Goal: Navigation & Orientation: Find specific page/section

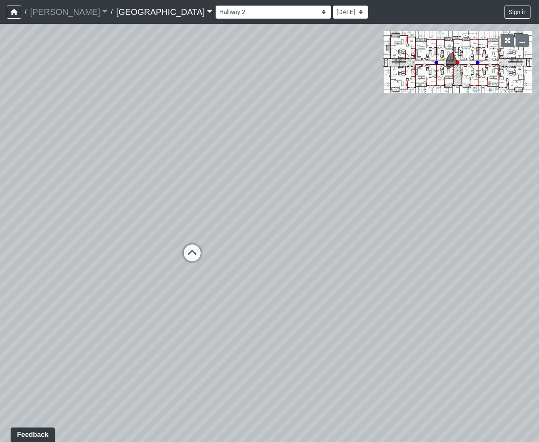
drag, startPoint x: 232, startPoint y: 204, endPoint x: 460, endPoint y: 227, distance: 229.1
click at [462, 231] on div "Loading... Hallway 1 Loading... Hallway 3" at bounding box center [269, 233] width 539 height 418
drag, startPoint x: 219, startPoint y: 238, endPoint x: 435, endPoint y: 248, distance: 216.2
click at [500, 247] on div "Loading... Hallway 1 Loading... Hallway 3" at bounding box center [269, 233] width 539 height 418
drag, startPoint x: 338, startPoint y: 233, endPoint x: 489, endPoint y: 206, distance: 153.2
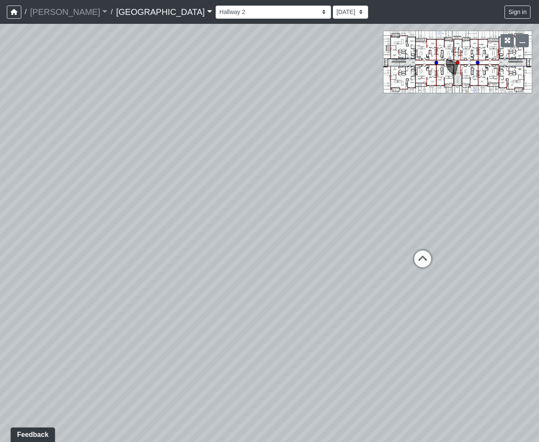
click at [484, 208] on div "Loading... Hallway 1 Loading... Hallway 3" at bounding box center [269, 233] width 539 height 418
drag, startPoint x: 89, startPoint y: 252, endPoint x: 358, endPoint y: 251, distance: 268.8
click at [335, 250] on div "Loading... Hallway 1 Loading... Hallway 3" at bounding box center [269, 233] width 539 height 418
click at [356, 250] on div "Loading... Hallway 1 Loading... Hallway 3" at bounding box center [269, 233] width 539 height 418
drag, startPoint x: 301, startPoint y: 242, endPoint x: 260, endPoint y: 269, distance: 49.4
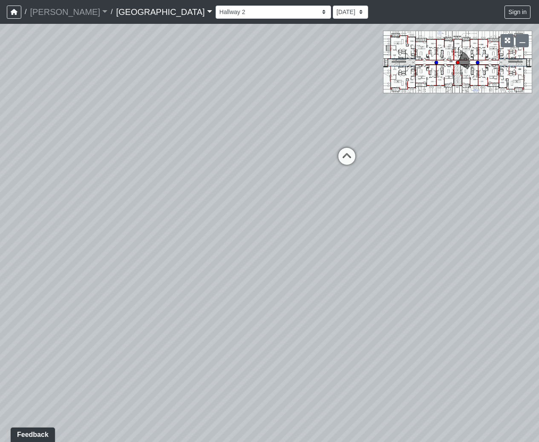
click at [260, 270] on div "Loading... Hallway 1 Loading... Hallway 3" at bounding box center [269, 233] width 539 height 418
click at [314, 179] on icon at bounding box center [312, 185] width 26 height 26
click at [314, 179] on div "Loading... Hallway 1 Loading... Hallway 3 Loading... Hallway 2" at bounding box center [269, 233] width 539 height 418
click at [311, 144] on div "Loading... Hallway 1 Loading... Hallway 3 Loading... Hallway 2" at bounding box center [269, 233] width 539 height 418
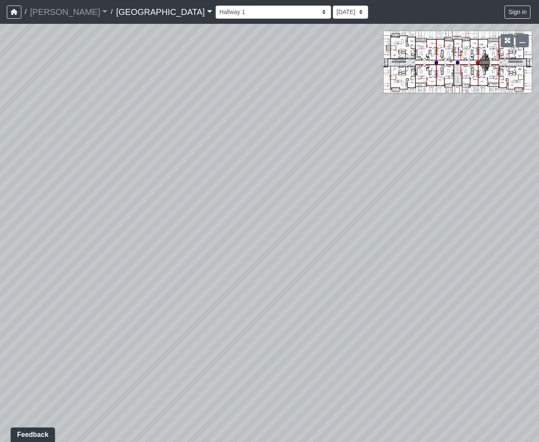
drag, startPoint x: 304, startPoint y: 161, endPoint x: 260, endPoint y: 206, distance: 63.3
click at [260, 206] on div "Loading... Hallway 1 Loading... Hallway 3 Loading... Hallway 2" at bounding box center [269, 233] width 539 height 418
click at [458, 61] on circle at bounding box center [457, 62] width 3 height 3
click at [435, 62] on circle at bounding box center [436, 62] width 3 height 3
select select "2h9UyHCgj6NfUhbcjvFXHP"
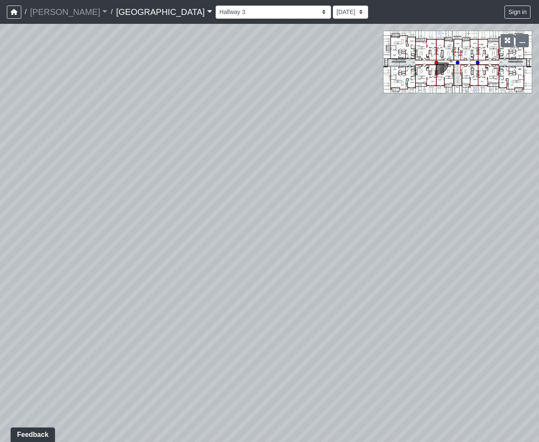
drag, startPoint x: 392, startPoint y: 316, endPoint x: 19, endPoint y: 197, distance: 391.3
click at [19, 197] on div "Loading... Hallway 1 Loading... Hallway 3 Loading... Hallway 2 Loading... Hallw…" at bounding box center [269, 233] width 539 height 418
drag, startPoint x: 367, startPoint y: 276, endPoint x: -82, endPoint y: 252, distance: 449.3
click at [0, 252] on html "/ [PERSON_NAME] Loading... / [GEOGRAPHIC_DATA] [GEOGRAPHIC_DATA] Loading... [GE…" at bounding box center [269, 221] width 539 height 442
drag, startPoint x: 346, startPoint y: 248, endPoint x: 143, endPoint y: 366, distance: 234.3
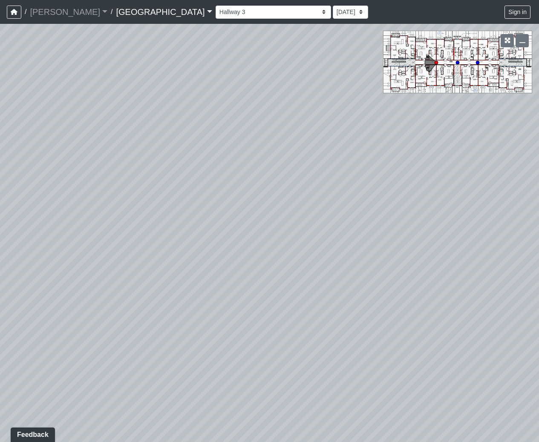
click at [143, 366] on div "Loading... Hallway 1 Loading... Hallway 3 Loading... Hallway 2 Loading... Hallw…" at bounding box center [269, 233] width 539 height 418
drag, startPoint x: 170, startPoint y: 225, endPoint x: 185, endPoint y: 260, distance: 37.8
click at [185, 260] on div "Loading... Hallway 1 Loading... Hallway 3 Loading... Hallway 2 Loading... Hallw…" at bounding box center [269, 233] width 539 height 418
